Goal: Transaction & Acquisition: Purchase product/service

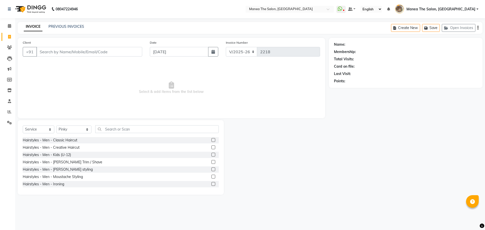
select select "7287"
select select "service"
select select "88212"
click at [125, 131] on input "text" at bounding box center [157, 129] width 124 height 8
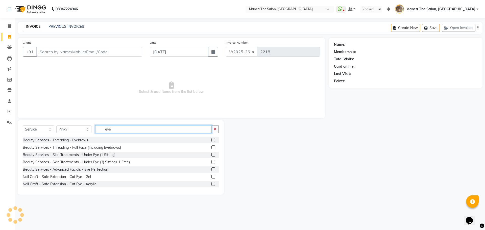
type input "eye"
click at [212, 142] on label at bounding box center [214, 140] width 4 height 4
click at [212, 142] on input "checkbox" at bounding box center [213, 140] width 3 height 3
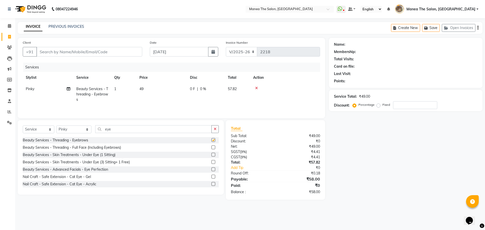
checkbox input "false"
click at [130, 92] on td "1" at bounding box center [123, 94] width 25 height 22
select select "88212"
click at [144, 91] on input "1" at bounding box center [147, 90] width 19 height 8
type input "3"
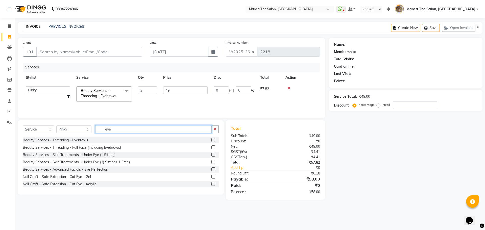
click at [117, 127] on input "eye" at bounding box center [153, 129] width 117 height 8
type input "e"
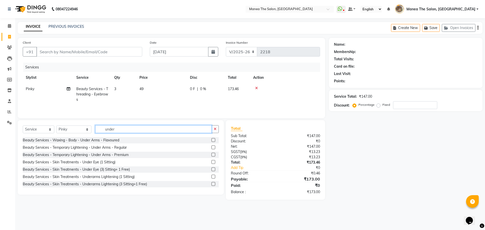
type input "under"
click at [212, 140] on label at bounding box center [214, 140] width 4 height 4
click at [212, 140] on input "checkbox" at bounding box center [213, 140] width 3 height 3
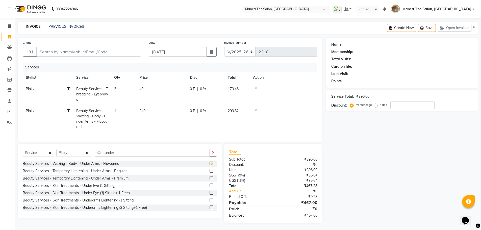
checkbox input "false"
click at [113, 161] on div "Select Service Product Membership Package Voucher Prepaid Gift Card Select Styl…" at bounding box center [120, 155] width 194 height 12
click at [113, 160] on div "Select Service Product Membership Package Voucher Prepaid Gift Card Select Styl…" at bounding box center [120, 155] width 194 height 12
drag, startPoint x: 113, startPoint y: 160, endPoint x: 115, endPoint y: 157, distance: 3.9
click at [114, 159] on div "Select Service Product Membership Package Voucher Prepaid Gift Card Select Styl…" at bounding box center [120, 155] width 194 height 12
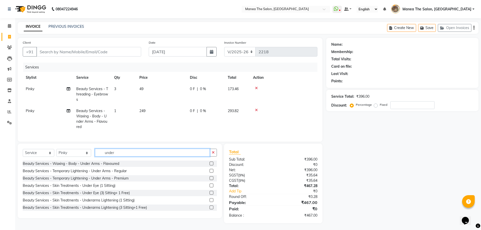
click at [115, 157] on input "under" at bounding box center [152, 153] width 115 height 8
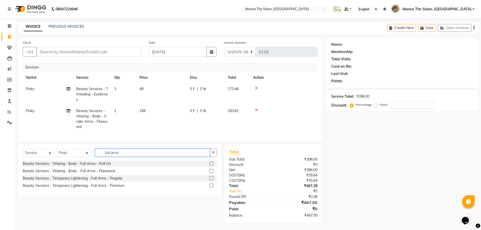
type input "full arms"
click at [211, 173] on label at bounding box center [212, 171] width 4 height 4
click at [211, 173] on input "checkbox" at bounding box center [211, 171] width 3 height 3
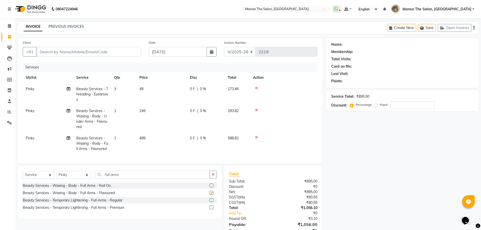
checkbox input "false"
click at [106, 51] on input "Client" at bounding box center [88, 52] width 105 height 10
type input "9"
type input "0"
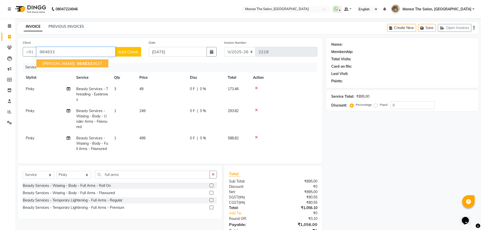
click at [77, 64] on span "984833" at bounding box center [84, 63] width 15 height 5
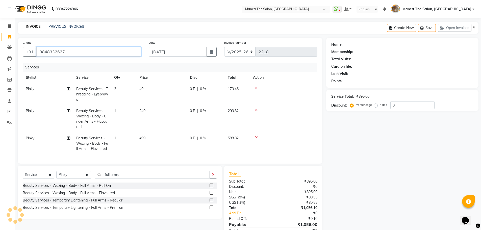
type input "9848332627"
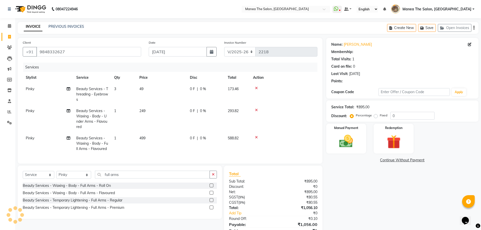
click at [383, 198] on div "Name: [PERSON_NAME] Membership: Total Visits: 1 Card on file: 0 Last Visit: [DA…" at bounding box center [405, 141] width 156 height 207
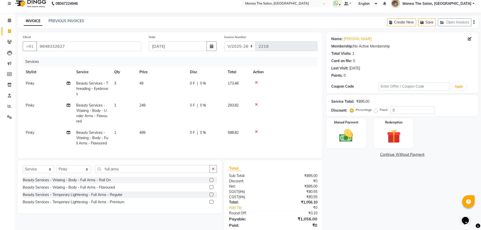
scroll to position [32, 0]
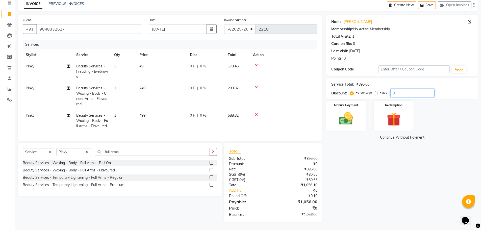
click at [405, 89] on input "0" at bounding box center [413, 93] width 44 height 8
type input "20"
click at [369, 164] on div "Name: [PERSON_NAME] Membership: No Active Membership Total Visits: 1 Card on fi…" at bounding box center [405, 118] width 156 height 207
click at [343, 116] on img at bounding box center [346, 118] width 23 height 16
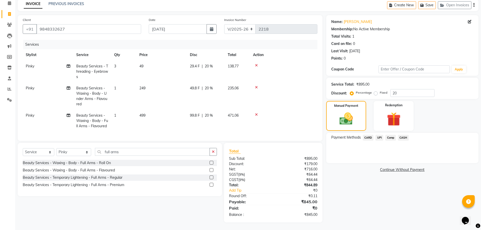
click at [403, 135] on span "CASH" at bounding box center [403, 138] width 11 height 6
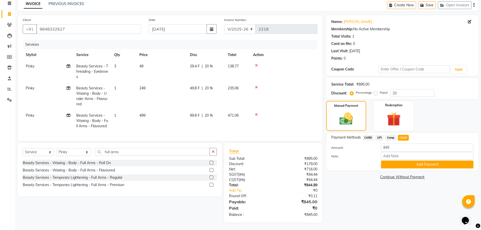
click at [380, 135] on span "UPI" at bounding box center [380, 138] width 8 height 6
click at [395, 161] on button "Add Payment" at bounding box center [427, 165] width 92 height 8
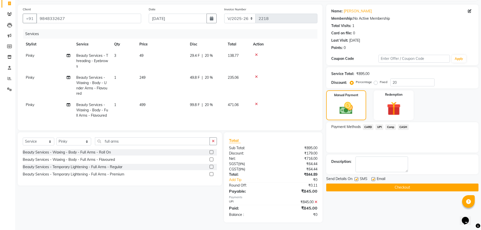
scroll to position [42, 0]
click at [405, 184] on button "Checkout" at bounding box center [403, 188] width 152 height 8
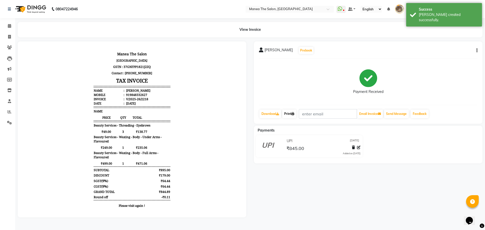
click at [291, 114] on link "Print" at bounding box center [289, 114] width 14 height 9
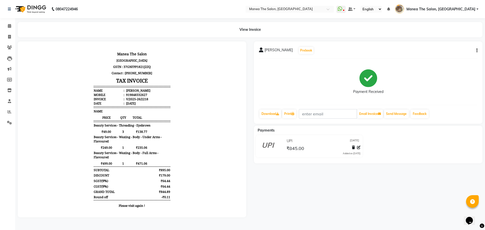
click at [466, 84] on div "Payment Received" at bounding box center [368, 82] width 219 height 38
click at [11, 39] on span at bounding box center [9, 37] width 9 height 6
select select "service"
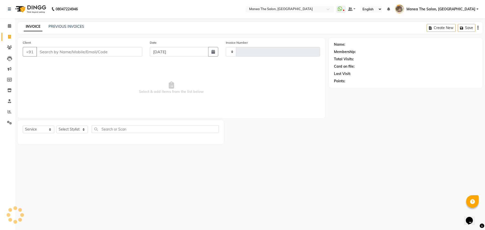
type input "2219"
select select "7287"
click at [52, 25] on link "PREVIOUS INVOICES" at bounding box center [67, 26] width 36 height 5
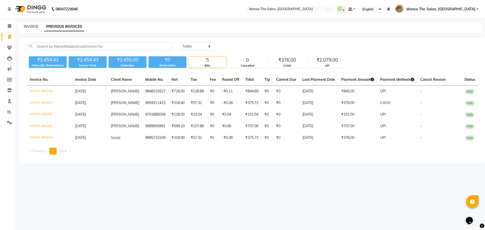
click at [33, 25] on link "INVOICE" at bounding box center [31, 26] width 14 height 5
select select "service"
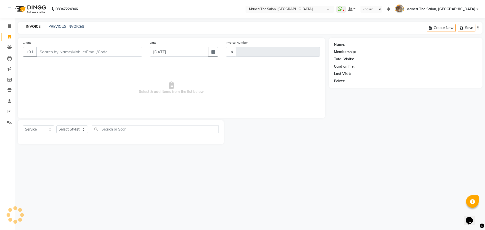
type input "2219"
select select "7287"
click at [59, 25] on link "PREVIOUS INVOICES" at bounding box center [67, 26] width 36 height 5
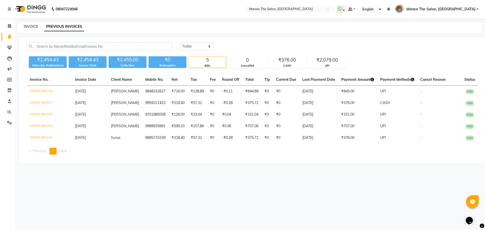
click at [31, 26] on link "INVOICE" at bounding box center [31, 26] width 14 height 5
select select "service"
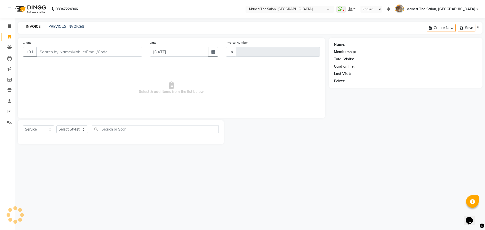
type input "2219"
select select "7287"
click at [64, 126] on select "Select Stylist [PERSON_NAME] Front Office Kaif [PERSON_NAME] [PERSON_NAME] Pelu…" at bounding box center [73, 130] width 35 height 8
select select "70149"
click at [56, 126] on select "Select Stylist [PERSON_NAME] Front Office Kaif [PERSON_NAME] [PERSON_NAME] Pelu…" at bounding box center [73, 130] width 35 height 8
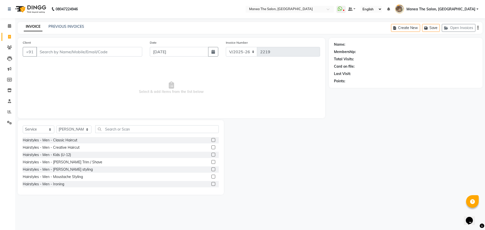
click at [212, 140] on label at bounding box center [214, 140] width 4 height 4
click at [212, 140] on input "checkbox" at bounding box center [213, 140] width 3 height 3
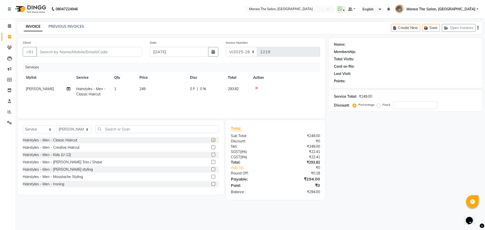
checkbox input "false"
click at [115, 132] on input "text" at bounding box center [157, 129] width 124 height 8
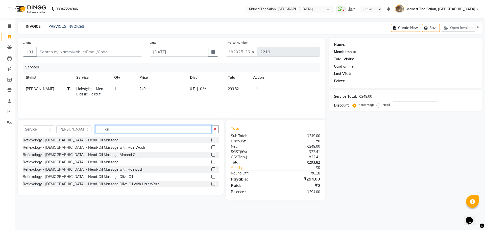
type input "oil"
click at [212, 140] on label at bounding box center [214, 140] width 4 height 4
click at [212, 140] on input "checkbox" at bounding box center [213, 140] width 3 height 3
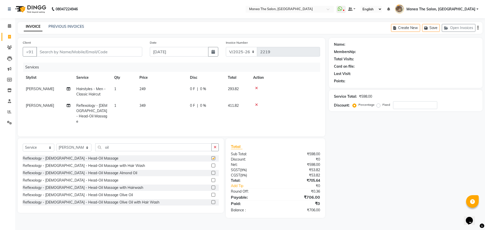
checkbox input "false"
click at [107, 149] on input "oil" at bounding box center [153, 148] width 117 height 8
type input "o"
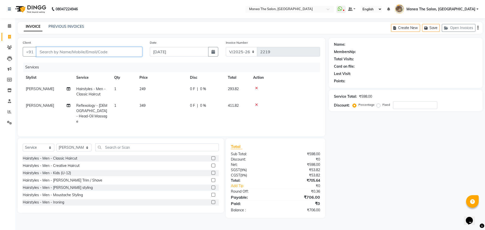
click at [78, 52] on input "Client" at bounding box center [89, 52] width 106 height 10
type input "7"
type input "0"
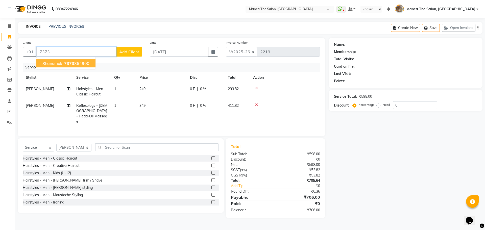
click at [66, 65] on span "7373" at bounding box center [69, 63] width 10 height 5
type input "7373864900"
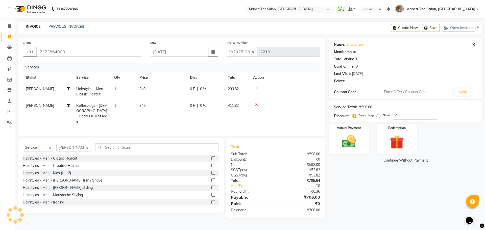
select select "1: Object"
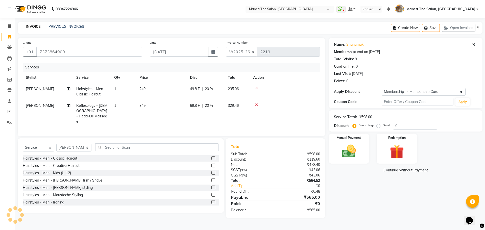
type input "20"
click at [361, 155] on div "Manual Payment" at bounding box center [349, 148] width 42 height 31
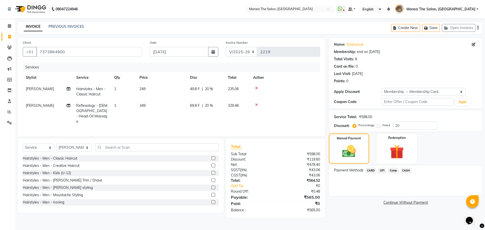
click at [371, 172] on span "CARD" at bounding box center [371, 171] width 11 height 6
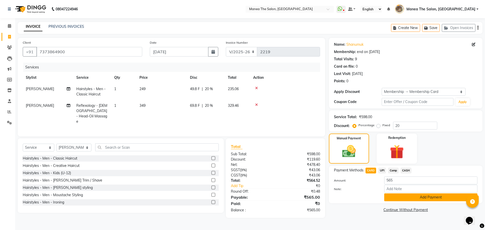
click at [404, 196] on button "Add Payment" at bounding box center [430, 198] width 93 height 8
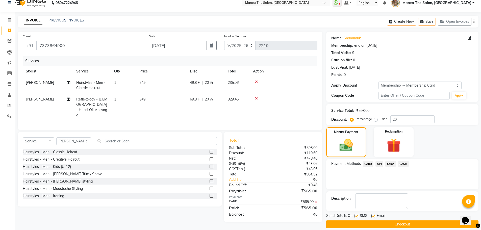
scroll to position [12, 0]
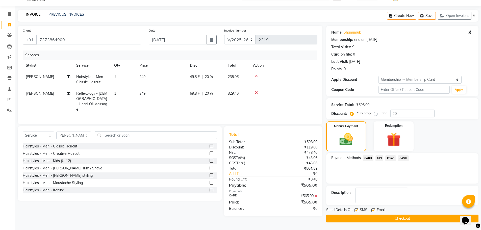
click at [406, 219] on button "Checkout" at bounding box center [403, 219] width 152 height 8
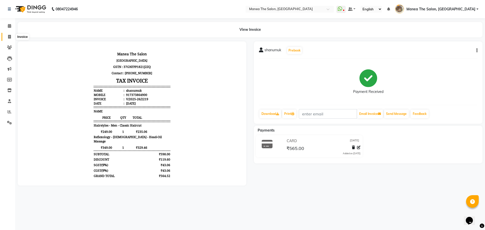
click at [9, 36] on icon at bounding box center [9, 37] width 3 height 4
select select "service"
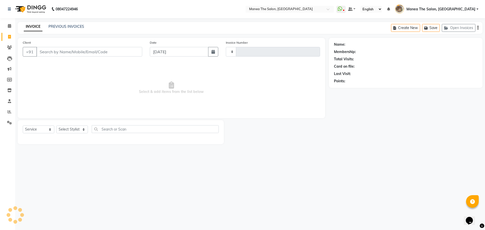
type input "2220"
select select "7287"
click at [58, 26] on link "PREVIOUS INVOICES" at bounding box center [67, 26] width 36 height 5
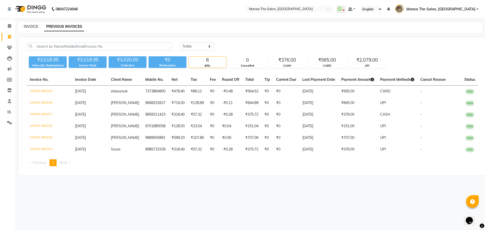
click at [30, 25] on link "INVOICE" at bounding box center [31, 26] width 14 height 5
select select "service"
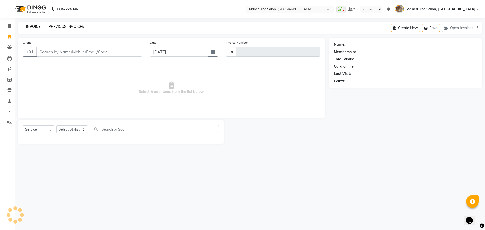
click at [60, 27] on link "PREVIOUS INVOICES" at bounding box center [67, 26] width 36 height 5
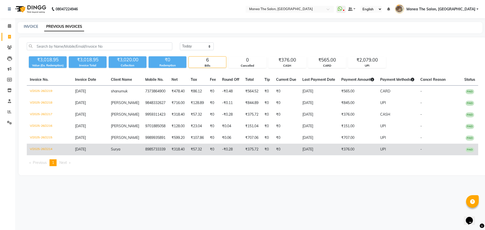
click at [82, 149] on span "[DATE]" at bounding box center [80, 149] width 11 height 5
click at [119, 149] on span "Surya" at bounding box center [115, 149] width 9 height 5
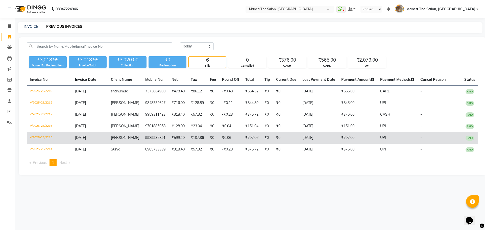
click at [123, 136] on span "[PERSON_NAME]" at bounding box center [125, 137] width 28 height 5
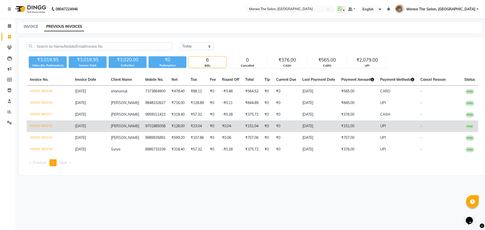
click at [105, 124] on td "[DATE]" at bounding box center [90, 127] width 36 height 12
click at [194, 126] on td "₹23.04" at bounding box center [197, 127] width 19 height 12
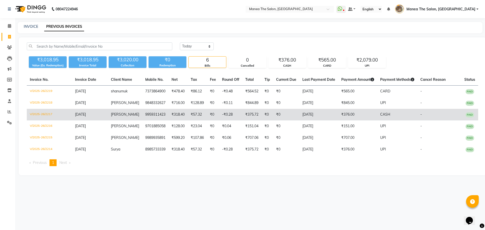
click at [210, 117] on td "₹0" at bounding box center [213, 115] width 12 height 12
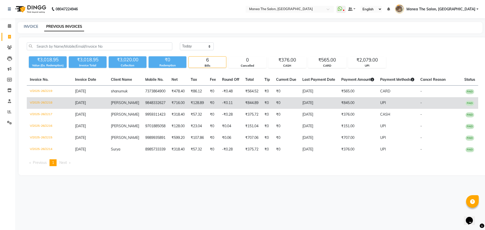
click at [193, 104] on td "₹128.89" at bounding box center [197, 103] width 19 height 12
click at [221, 101] on td "-₹0.11" at bounding box center [230, 103] width 23 height 12
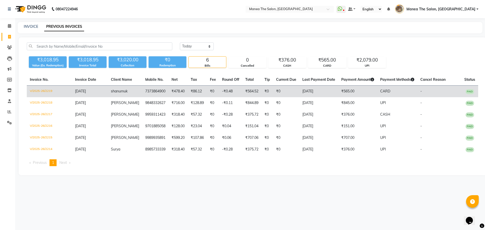
click at [106, 92] on td "[DATE]" at bounding box center [90, 92] width 36 height 12
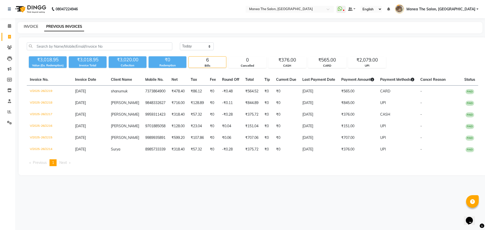
click at [31, 25] on link "INVOICE" at bounding box center [31, 26] width 14 height 5
select select "service"
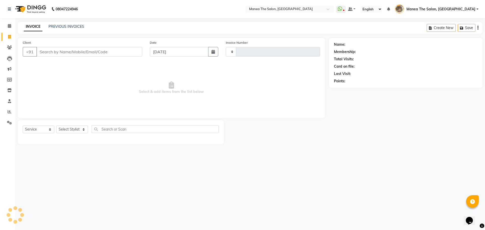
type input "2220"
select select "7287"
click at [72, 28] on link "PREVIOUS INVOICES" at bounding box center [67, 26] width 36 height 5
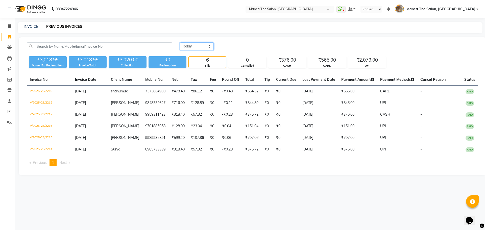
click at [193, 44] on select "[DATE] [DATE] Custom Range" at bounding box center [197, 46] width 34 height 8
select select "range"
click at [180, 42] on select "[DATE] [DATE] Custom Range" at bounding box center [197, 46] width 34 height 8
click at [235, 48] on input "[DATE]" at bounding box center [237, 46] width 35 height 7
select select "9"
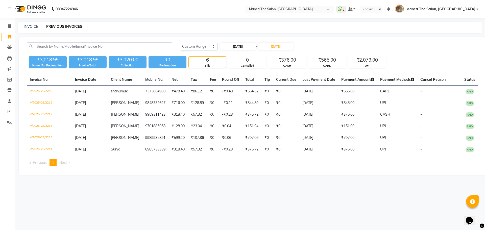
select select "2025"
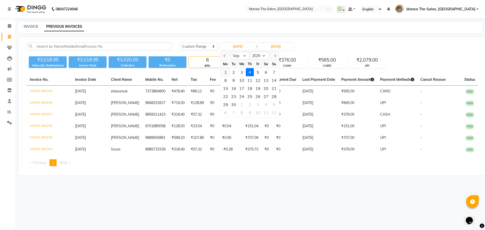
click at [225, 72] on div "1" at bounding box center [226, 72] width 8 height 8
type input "[DATE]"
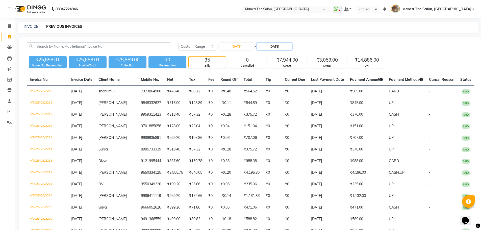
click at [272, 47] on input "[DATE]" at bounding box center [274, 46] width 35 height 7
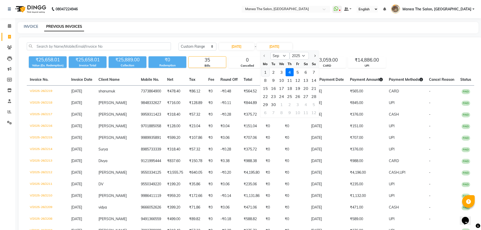
click at [265, 75] on div "1" at bounding box center [266, 72] width 8 height 8
type input "[DATE]"
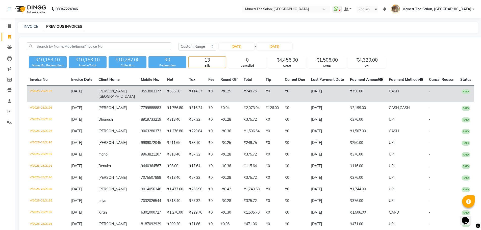
click at [111, 90] on span "[PERSON_NAME][GEOGRAPHIC_DATA]" at bounding box center [117, 94] width 36 height 10
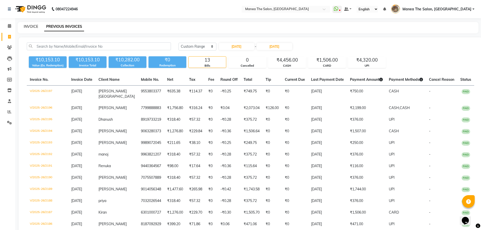
click at [34, 28] on link "INVOICE" at bounding box center [31, 26] width 14 height 5
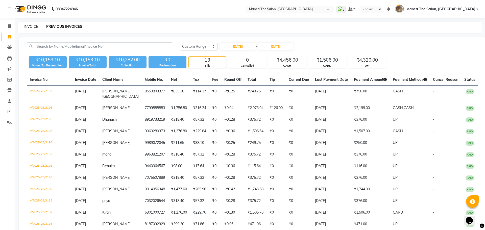
select select "service"
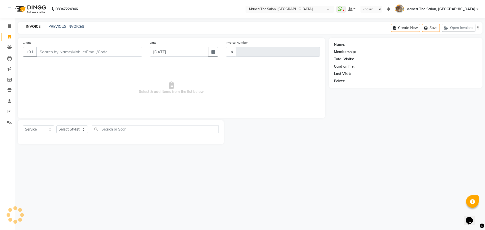
type input "2220"
select select "7287"
click at [67, 51] on input "Client" at bounding box center [89, 52] width 106 height 10
type input "9553803377"
select select "1: Object"
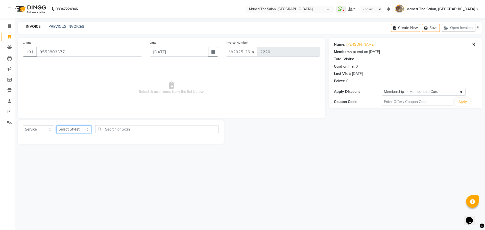
click at [80, 132] on select "Select Stylist [PERSON_NAME] Front Office Kaif [PERSON_NAME] [PERSON_NAME] Pelu…" at bounding box center [73, 130] width 35 height 8
select select "63346"
click at [56, 126] on select "Select Stylist [PERSON_NAME] Front Office Kaif [PERSON_NAME] [PERSON_NAME] Pelu…" at bounding box center [73, 130] width 35 height 8
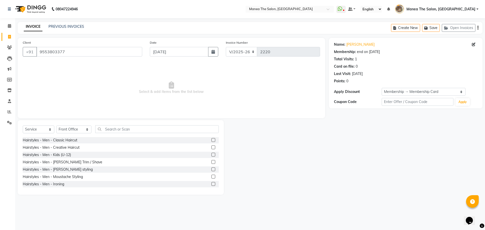
click at [212, 141] on label at bounding box center [214, 140] width 4 height 4
click at [212, 141] on input "checkbox" at bounding box center [213, 140] width 3 height 3
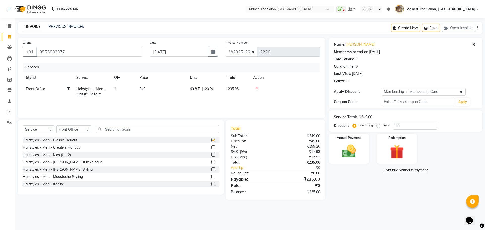
checkbox input "false"
click at [212, 168] on label at bounding box center [214, 170] width 4 height 4
click at [212, 168] on input "checkbox" at bounding box center [213, 169] width 3 height 3
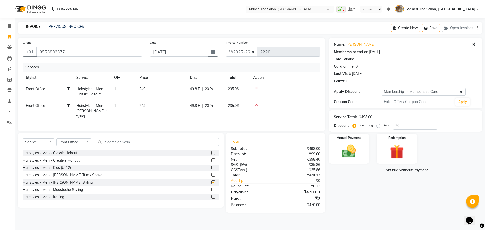
checkbox input "false"
click at [256, 106] on icon at bounding box center [256, 105] width 3 height 4
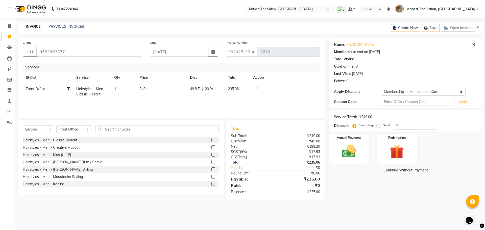
click at [256, 88] on icon at bounding box center [256, 88] width 3 height 4
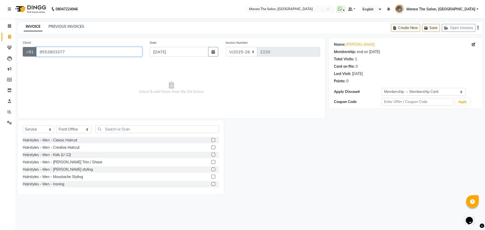
drag, startPoint x: 70, startPoint y: 53, endPoint x: 32, endPoint y: 52, distance: 38.2
click at [32, 52] on div "[PHONE_NUMBER]" at bounding box center [83, 52] width 120 height 10
